Goal: Task Accomplishment & Management: Complete application form

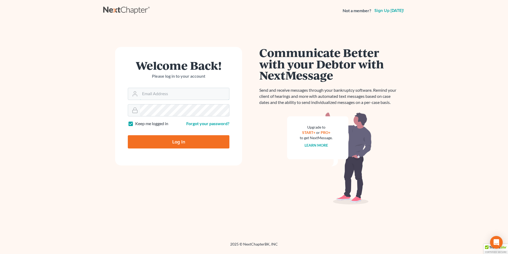
type input "[EMAIL_ADDRESS][PERSON_NAME][DOMAIN_NAME]"
click at [173, 140] on input "Log In" at bounding box center [179, 141] width 102 height 13
type input "Thinking..."
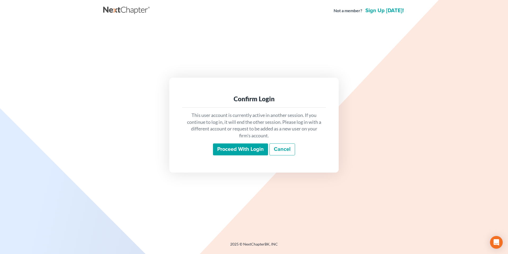
click at [227, 151] on input "Proceed with login" at bounding box center [240, 149] width 55 height 12
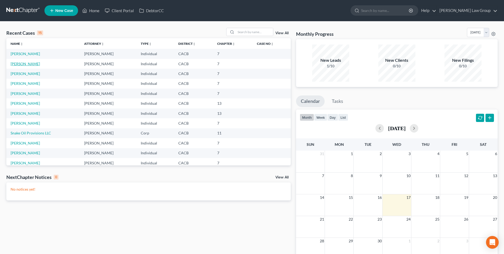
click at [20, 64] on link "[PERSON_NAME]" at bounding box center [25, 63] width 29 height 5
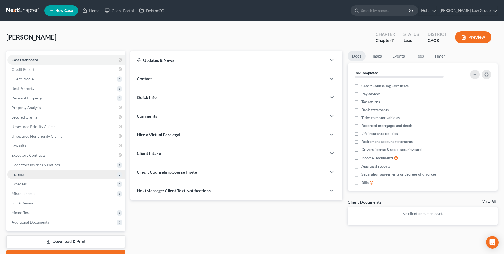
click at [20, 175] on span "Income" at bounding box center [18, 174] width 12 height 5
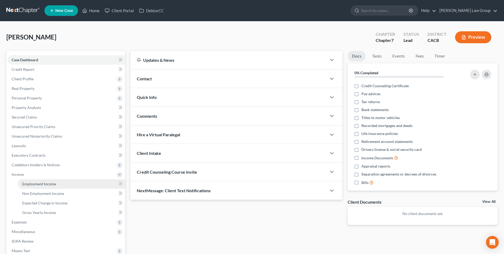
click at [33, 182] on span "Employment Income" at bounding box center [39, 183] width 34 height 5
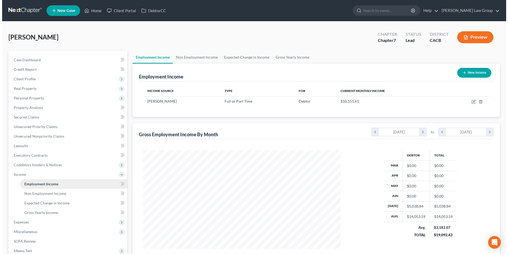
scroll to position [99, 208]
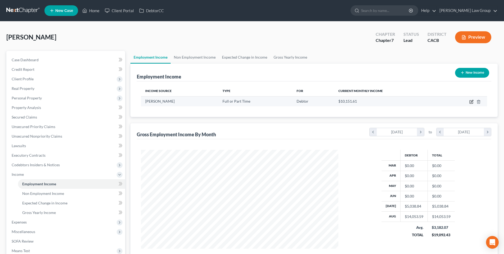
click at [471, 101] on icon "button" at bounding box center [472, 101] width 2 height 2
select select "0"
select select "4"
select select "3"
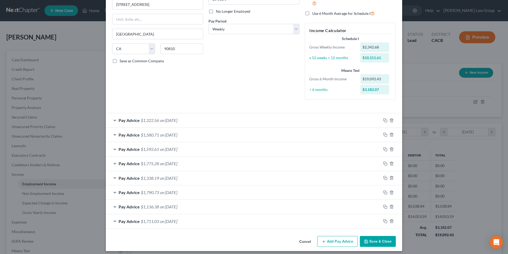
scroll to position [67, 0]
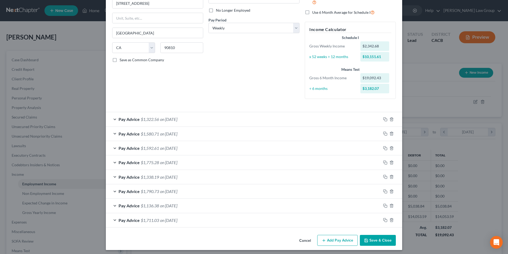
click at [113, 118] on div "Pay Advice $1,322.56 on 09/05/2025" at bounding box center [243, 119] width 275 height 14
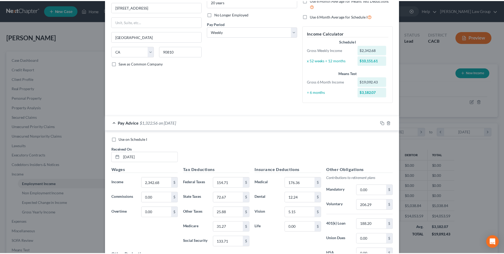
scroll to position [0, 0]
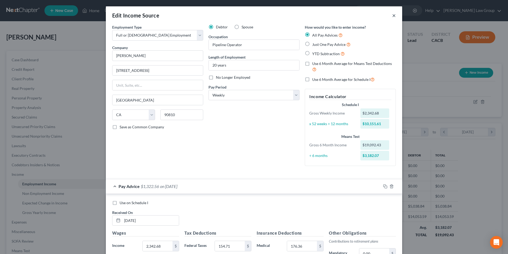
click at [392, 16] on button "×" at bounding box center [394, 15] width 4 height 6
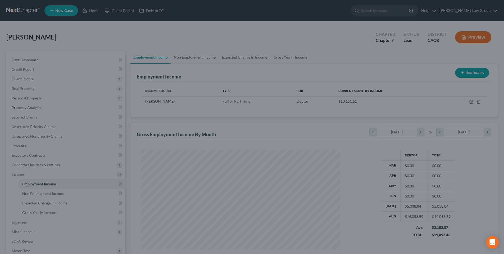
scroll to position [264639, 264529]
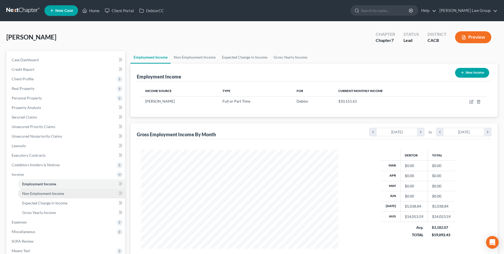
click at [56, 194] on span "Non Employment Income" at bounding box center [43, 193] width 42 height 5
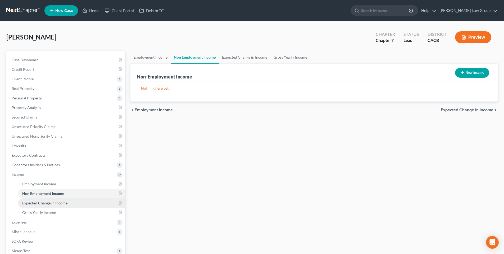
click at [52, 202] on span "Expected Change in Income" at bounding box center [44, 202] width 45 height 5
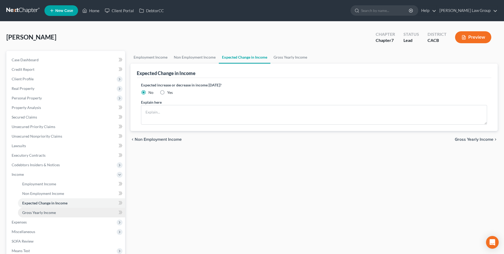
click at [45, 212] on span "Gross Yearly Income" at bounding box center [39, 212] width 34 height 5
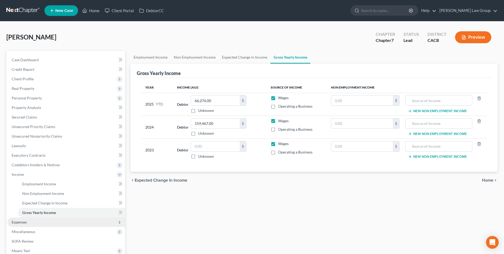
click at [21, 223] on span "Expenses" at bounding box center [19, 221] width 15 height 5
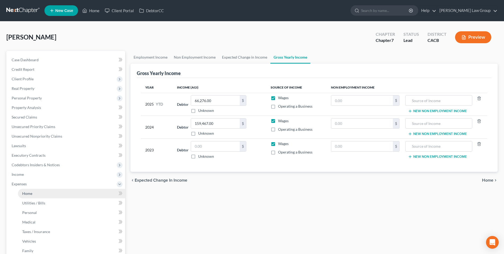
click at [33, 192] on link "Home" at bounding box center [71, 193] width 107 height 10
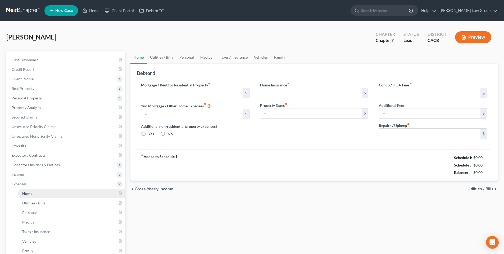
type input "3,500.00"
type input "0.00"
radio input "true"
type input "25.00"
type input "0.00"
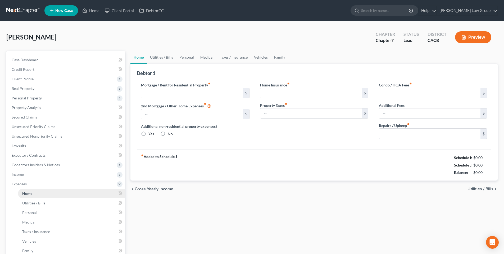
type input "0.00"
type input "300.00"
click at [38, 202] on span "Utilities / Bills" at bounding box center [33, 202] width 23 height 5
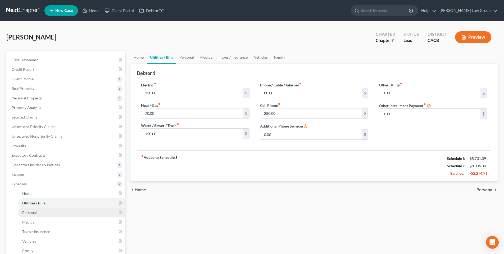
click at [38, 210] on link "Personal" at bounding box center [71, 213] width 107 height 10
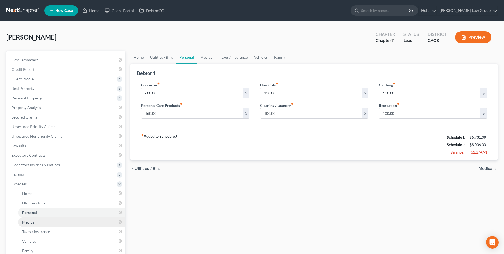
click at [33, 223] on span "Medical" at bounding box center [28, 221] width 13 height 5
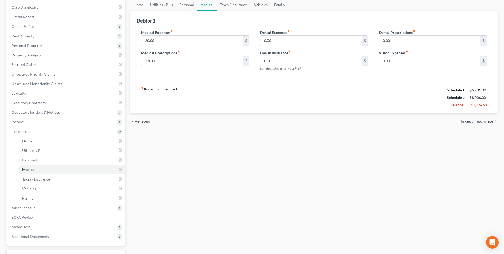
scroll to position [94, 0]
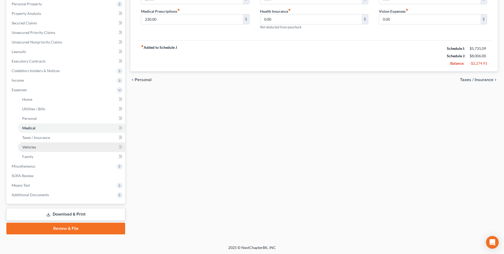
click at [30, 145] on span "Vehicles" at bounding box center [29, 147] width 14 height 5
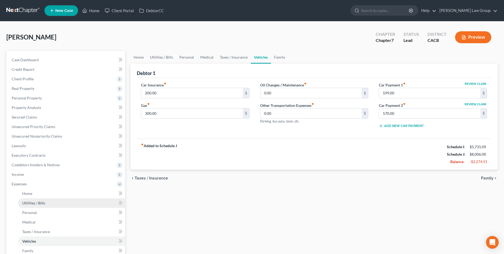
click at [39, 202] on span "Utilities / Bills" at bounding box center [33, 202] width 23 height 5
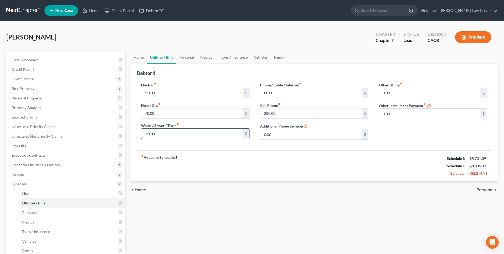
click at [158, 134] on input "150.00" at bounding box center [191, 133] width 101 height 10
type input "50.00"
click at [168, 114] on input "70.00" at bounding box center [191, 113] width 101 height 10
click at [165, 91] on input "230.00" at bounding box center [191, 93] width 101 height 10
type input "130.00"
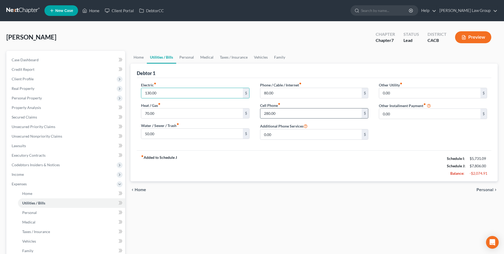
click at [276, 113] on input "280.00" at bounding box center [311, 113] width 101 height 10
type input "180.00"
click at [44, 213] on link "Personal" at bounding box center [71, 213] width 107 height 10
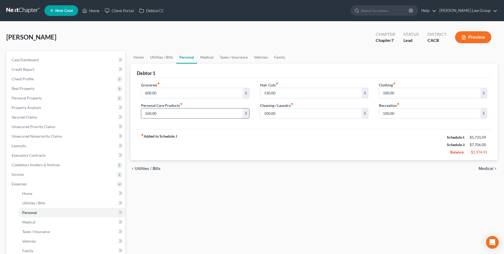
click at [162, 114] on input "160.00" at bounding box center [191, 113] width 101 height 10
type input "80.00"
click at [289, 93] on input "130.00" at bounding box center [311, 93] width 101 height 10
type input "30.00"
click at [435, 114] on input "100.00" at bounding box center [429, 113] width 101 height 10
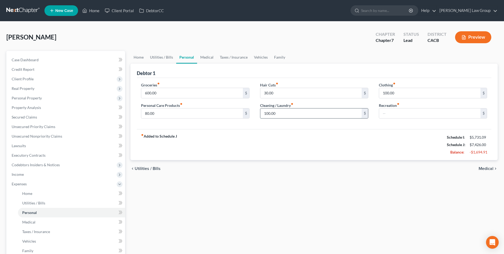
click at [281, 114] on input "100.00" at bounding box center [311, 113] width 101 height 10
click at [163, 93] on input "600.00" at bounding box center [191, 93] width 101 height 10
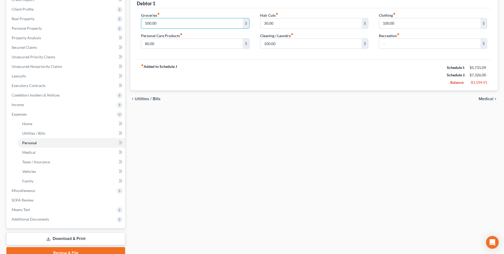
scroll to position [94, 0]
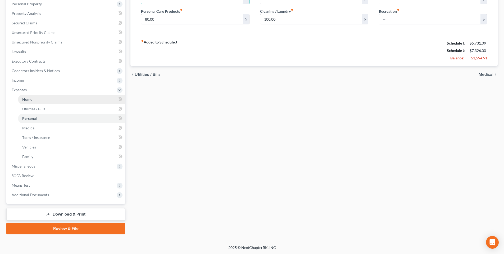
type input "500.00"
click at [40, 99] on link "Home" at bounding box center [71, 100] width 107 height 10
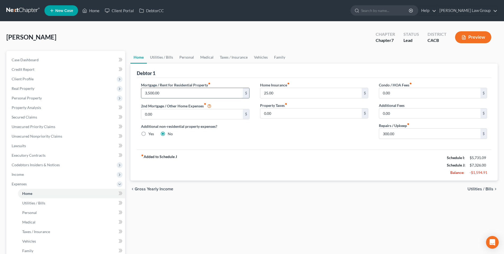
click at [160, 93] on input "3,500.00" at bounding box center [191, 93] width 101 height 10
type input "2,900.00"
click at [401, 134] on input "300.00" at bounding box center [429, 133] width 101 height 10
type input "1"
type input "50.00"
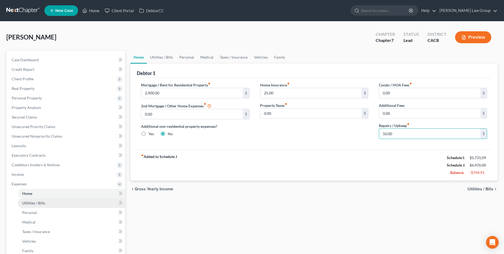
click at [46, 202] on link "Utilities / Bills" at bounding box center [71, 203] width 107 height 10
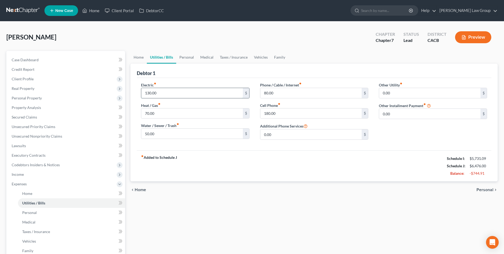
click at [160, 93] on input "130.00" at bounding box center [191, 93] width 101 height 10
type input "80.00"
click at [279, 113] on input "180.00" at bounding box center [311, 113] width 101 height 10
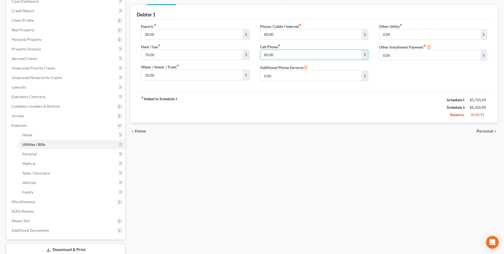
scroll to position [59, 0]
type input "80.00"
click at [35, 153] on span "Personal" at bounding box center [29, 153] width 15 height 5
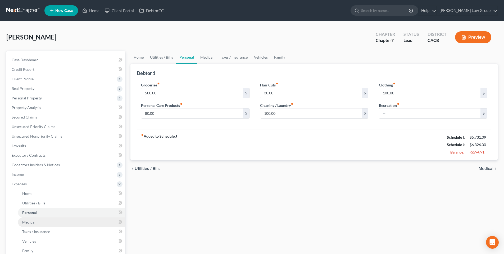
click at [30, 222] on span "Medical" at bounding box center [28, 221] width 13 height 5
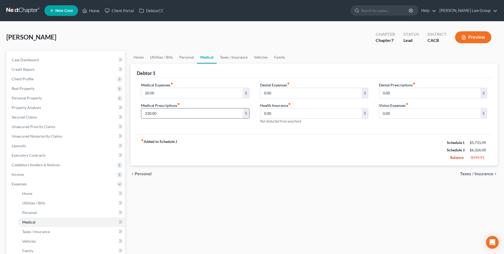
click at [159, 113] on input "230.00" at bounding box center [191, 113] width 101 height 10
type input "30.00"
click at [44, 230] on span "Taxes / Insurance" at bounding box center [36, 231] width 28 height 5
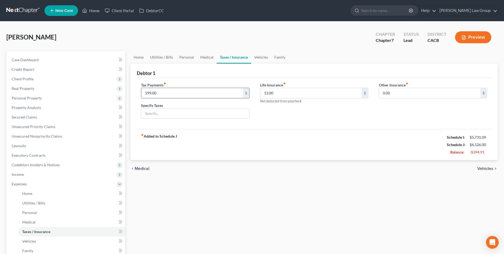
click at [160, 92] on input "199.00" at bounding box center [191, 93] width 101 height 10
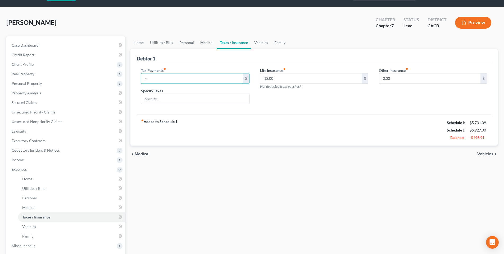
scroll to position [60, 0]
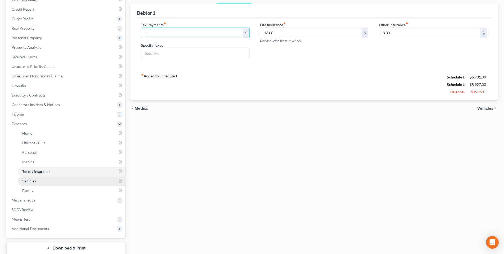
click at [33, 180] on span "Vehicles" at bounding box center [29, 180] width 14 height 5
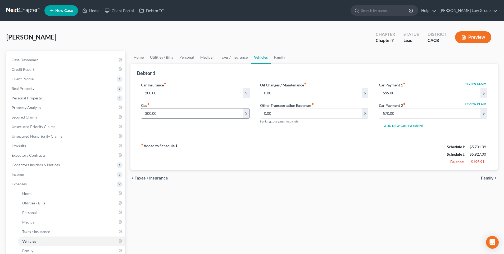
click at [163, 115] on input "300.00" at bounding box center [191, 113] width 101 height 10
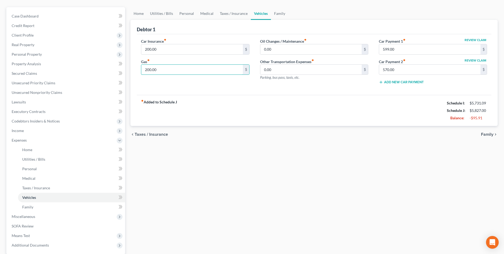
scroll to position [44, 0]
type input "200.00"
click at [34, 207] on link "Family" at bounding box center [71, 206] width 107 height 10
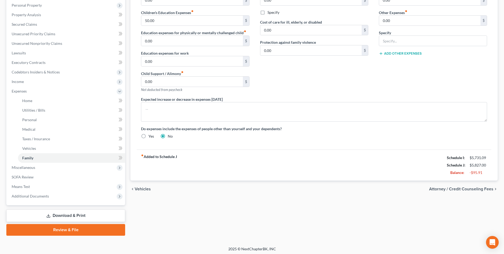
scroll to position [94, 0]
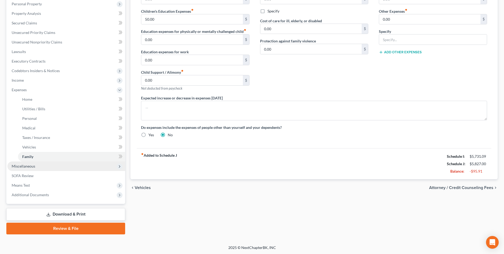
click at [23, 167] on span "Miscellaneous" at bounding box center [24, 166] width 24 height 5
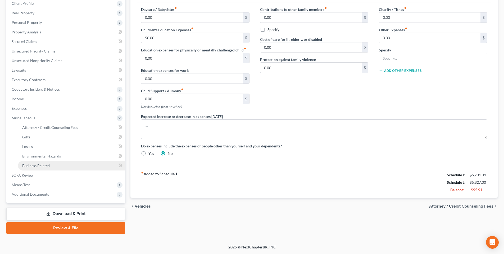
scroll to position [75, 0]
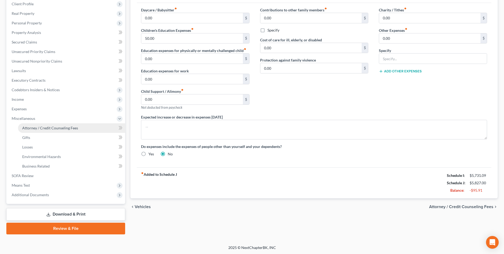
click at [40, 126] on span "Attorney / Credit Counseling Fees" at bounding box center [50, 127] width 56 height 5
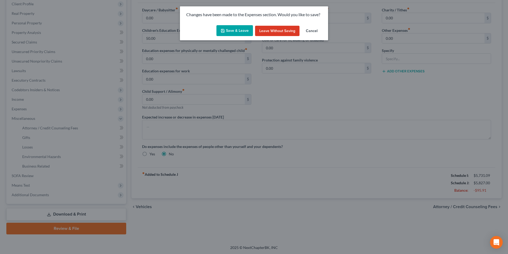
click at [240, 32] on button "Save & Leave" at bounding box center [235, 30] width 37 height 11
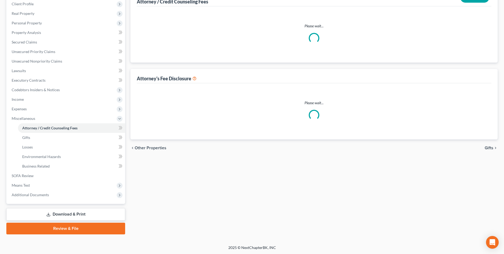
scroll to position [26, 0]
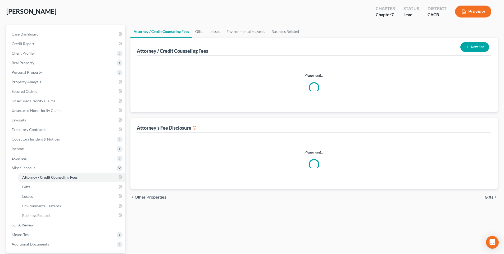
select select "0"
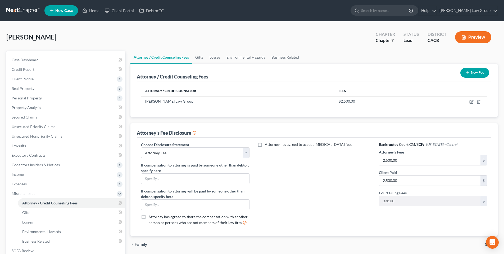
scroll to position [0, 0]
click at [478, 11] on link "Goldbach Law Group" at bounding box center [467, 11] width 61 height 10
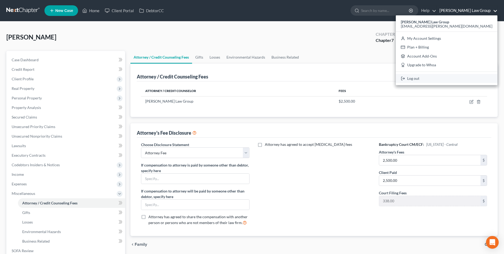
click at [450, 79] on link "Log out" at bounding box center [447, 78] width 102 height 9
